Goal: Information Seeking & Learning: Learn about a topic

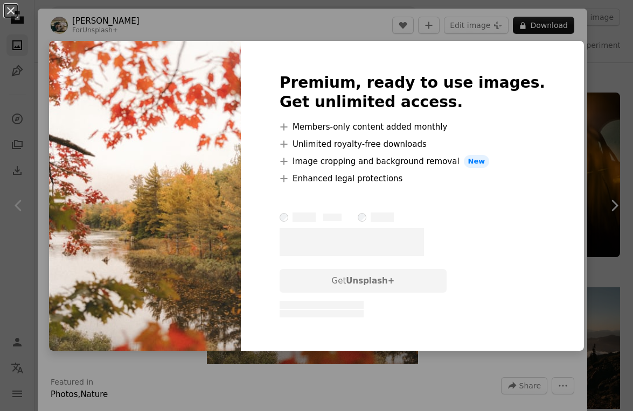
scroll to position [1077, 0]
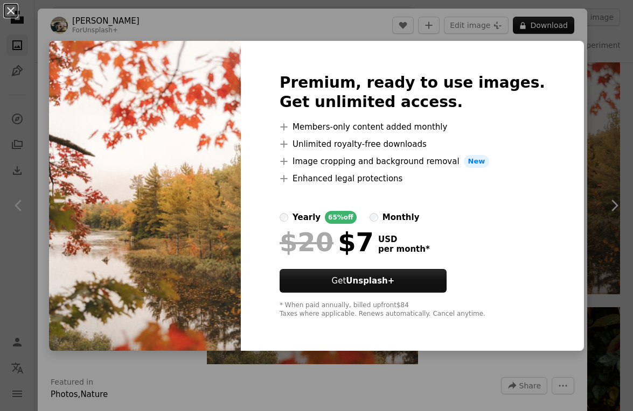
click at [241, 150] on img at bounding box center [145, 196] width 192 height 310
click at [585, 379] on div "An X shape Premium, ready to use images. Get unlimited access. A plus sign Memb…" at bounding box center [316, 205] width 633 height 411
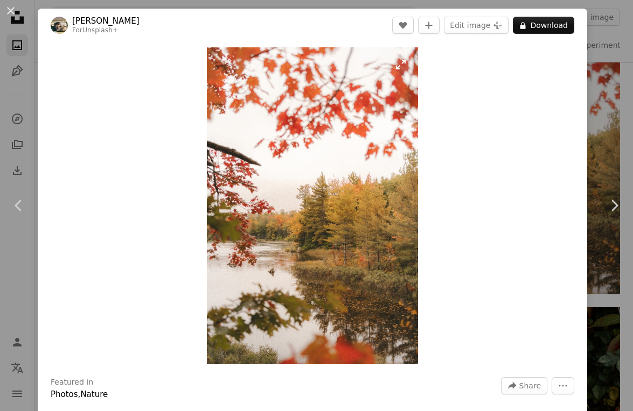
click at [340, 242] on img "Zoom in on this image" at bounding box center [313, 205] width 212 height 317
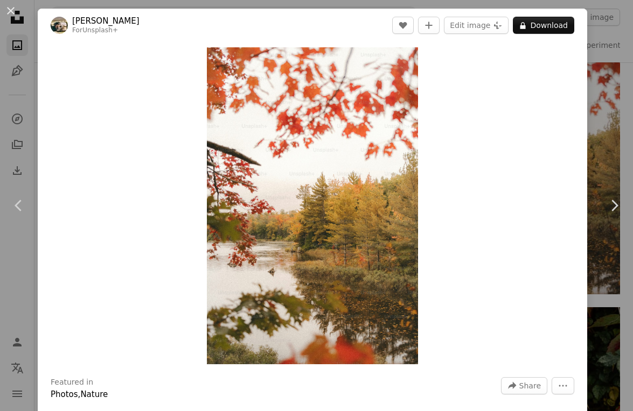
click at [583, 150] on div "An X shape Chevron left Chevron right Hans For Unsplash+ A heart A plus sign Ed…" at bounding box center [316, 205] width 633 height 411
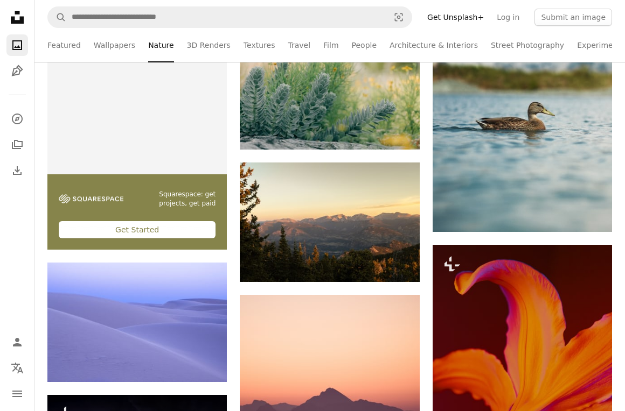
scroll to position [1831, 0]
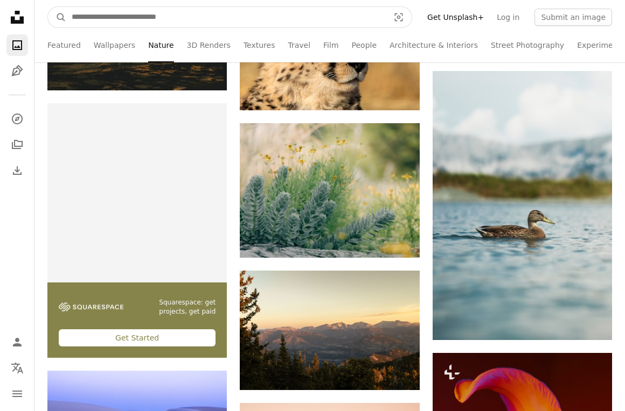
click at [93, 16] on input "Find visuals sitewide" at bounding box center [225, 17] width 319 height 20
type input "**********"
click at [48, 7] on button "A magnifying glass" at bounding box center [57, 17] width 18 height 20
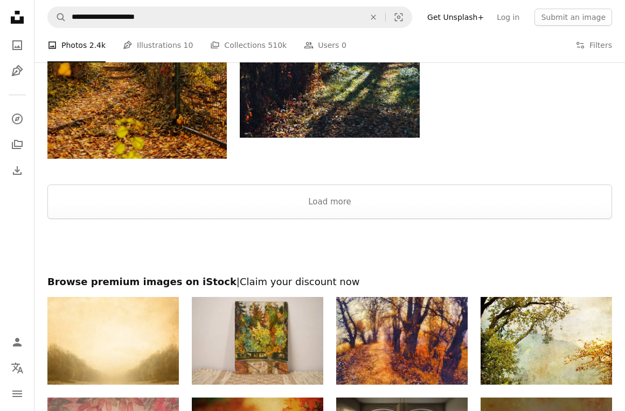
scroll to position [1723, 0]
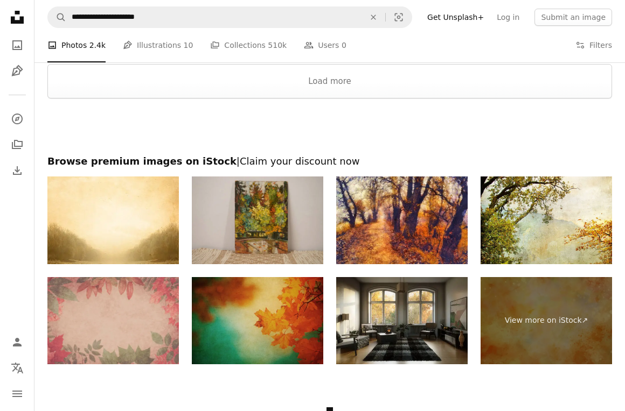
click at [252, 210] on img at bounding box center [257, 221] width 131 height 88
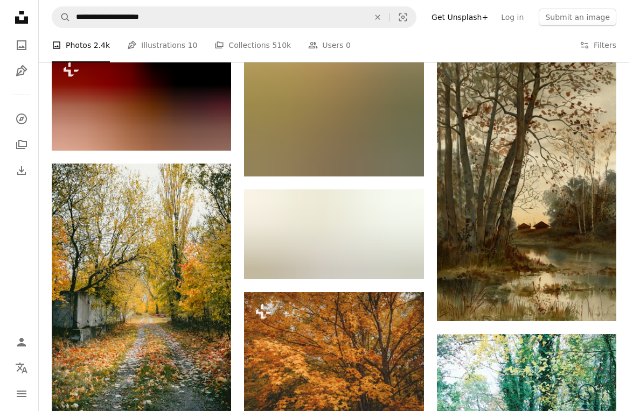
scroll to position [992, 0]
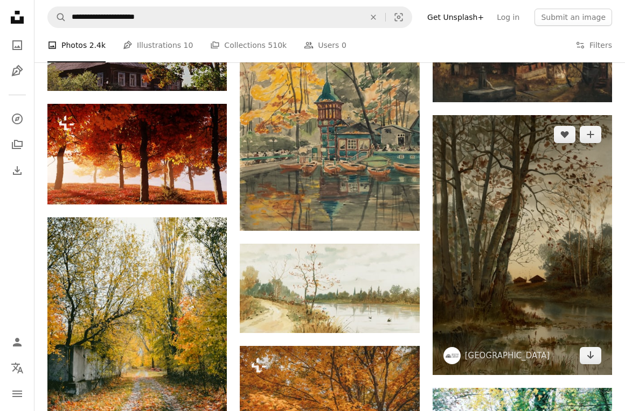
click at [522, 251] on img at bounding box center [521, 245] width 179 height 260
